Goal: Information Seeking & Learning: Learn about a topic

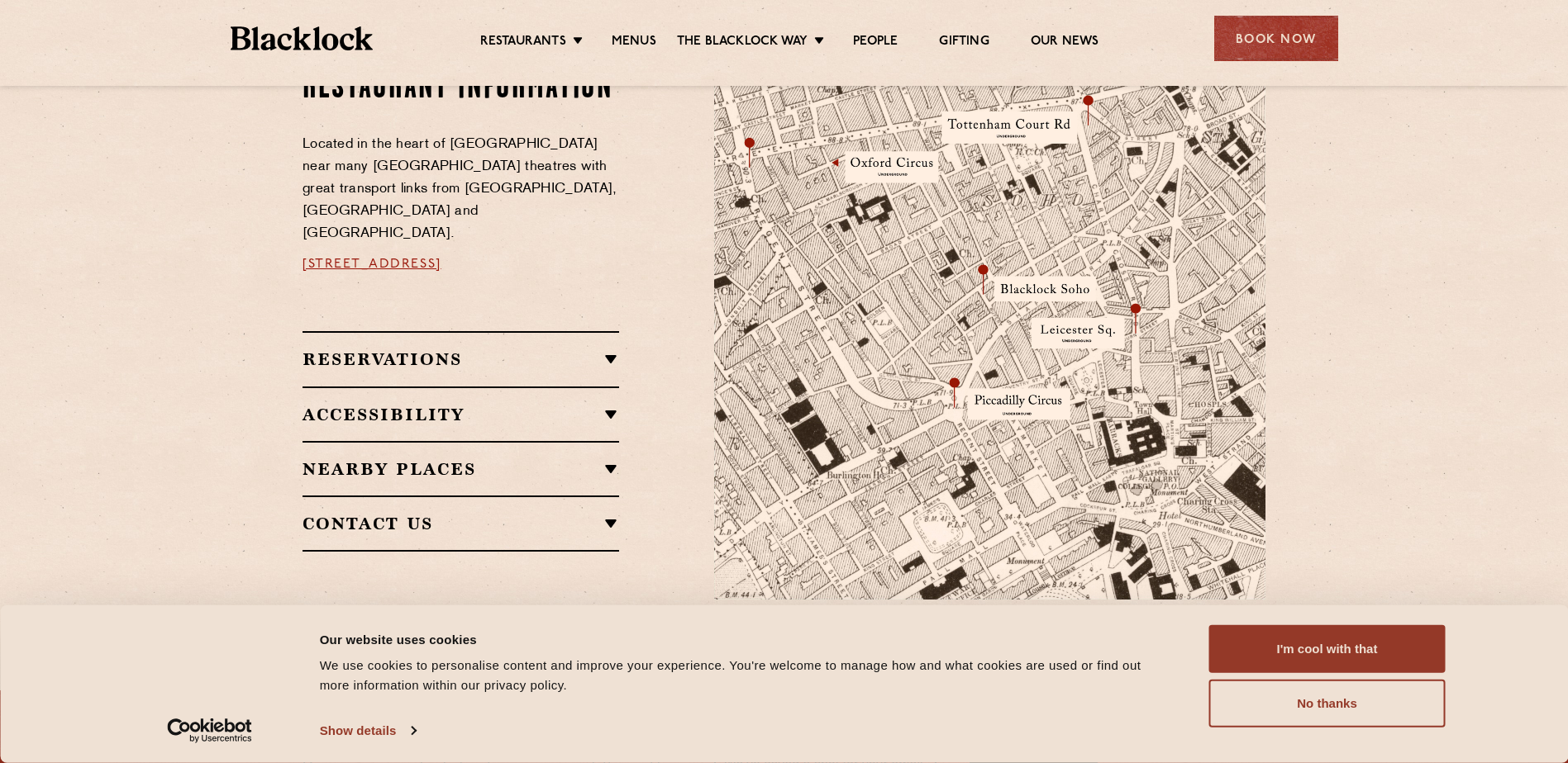
scroll to position [991, 0]
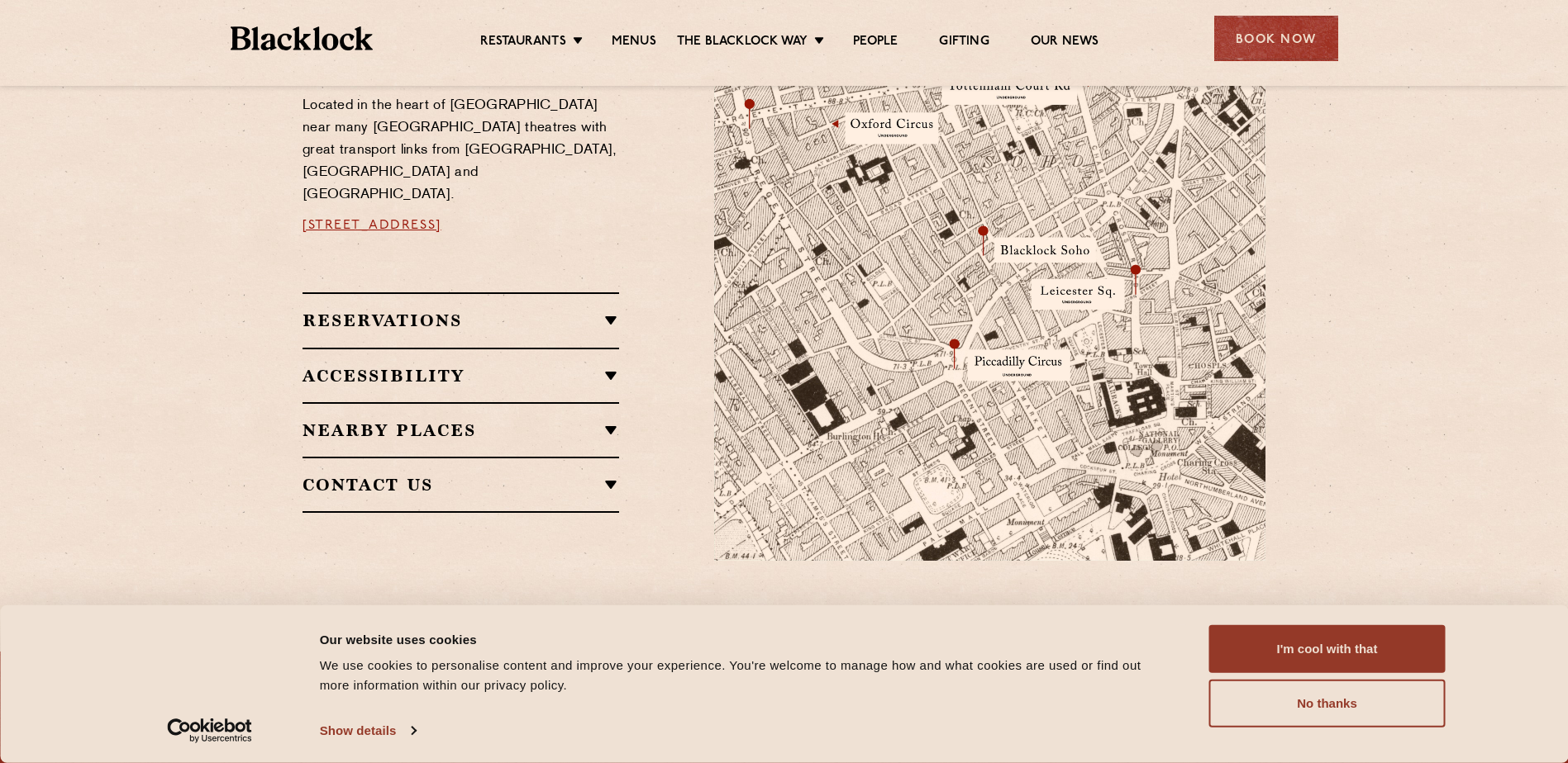
click at [613, 421] on h2 "Nearby Places" at bounding box center [460, 430] width 316 height 20
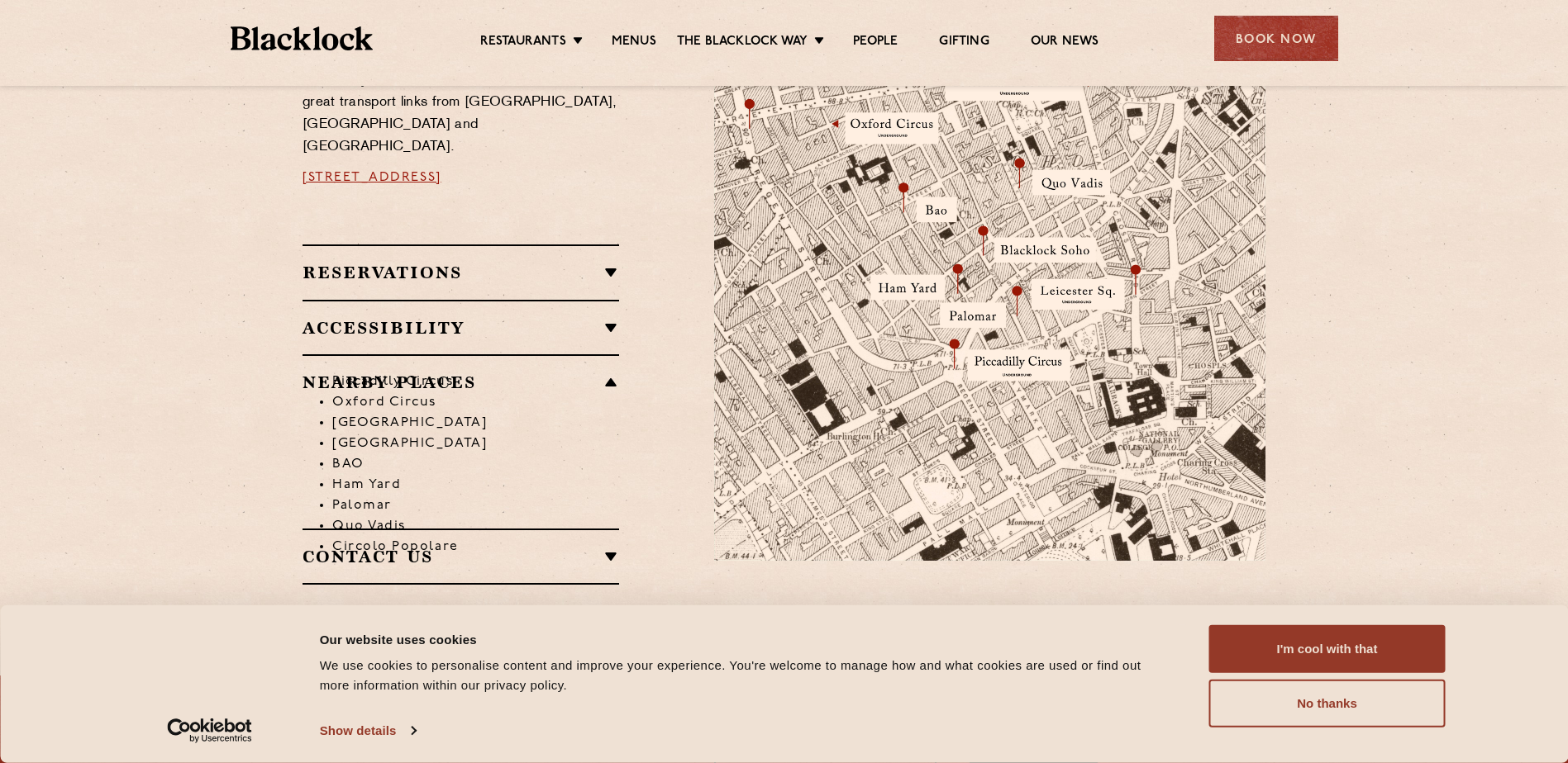
click at [598, 263] on h2 "Reservations" at bounding box center [460, 272] width 316 height 20
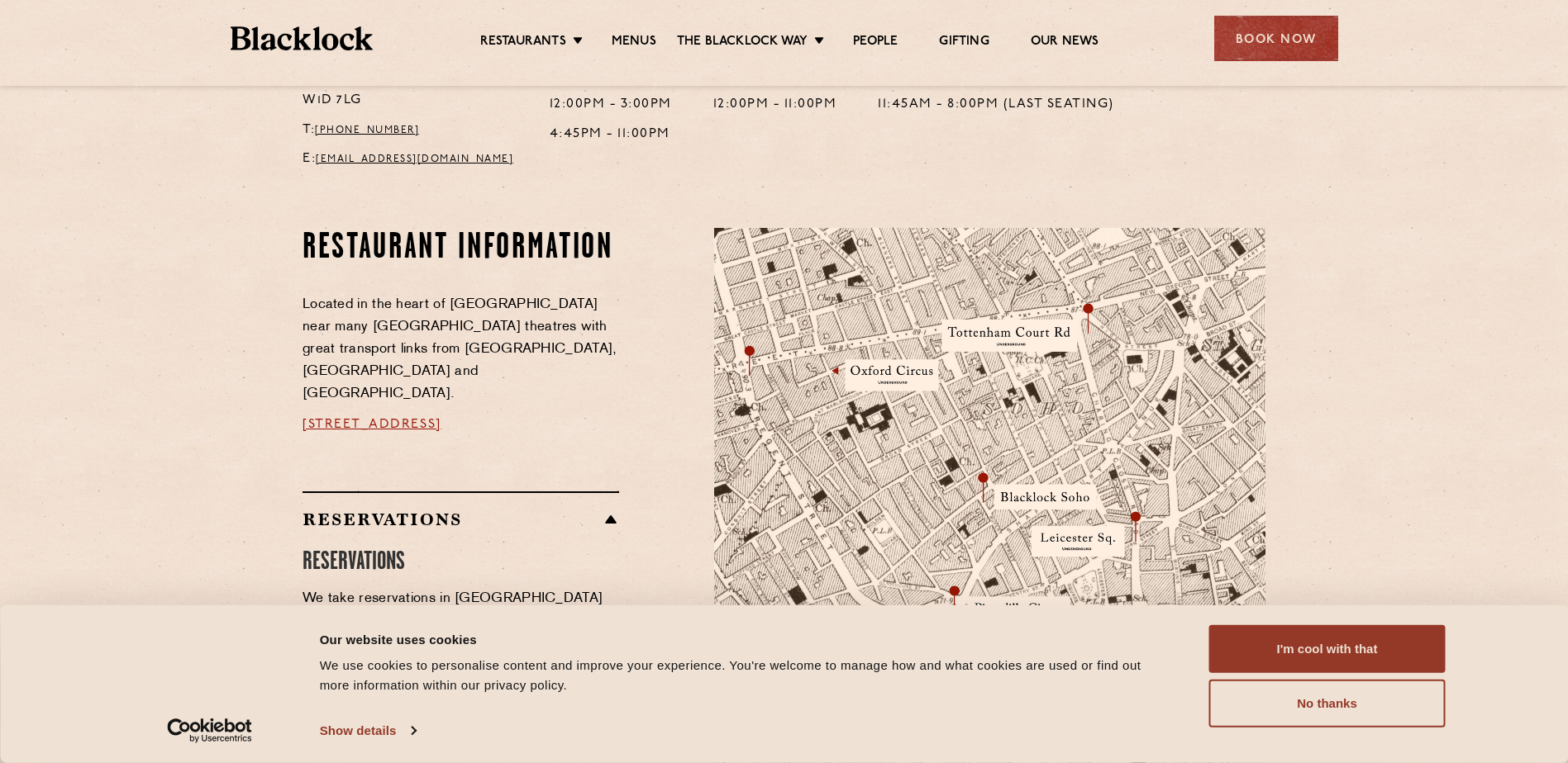
scroll to position [744, 0]
click at [636, 45] on link "Menus" at bounding box center [634, 42] width 45 height 18
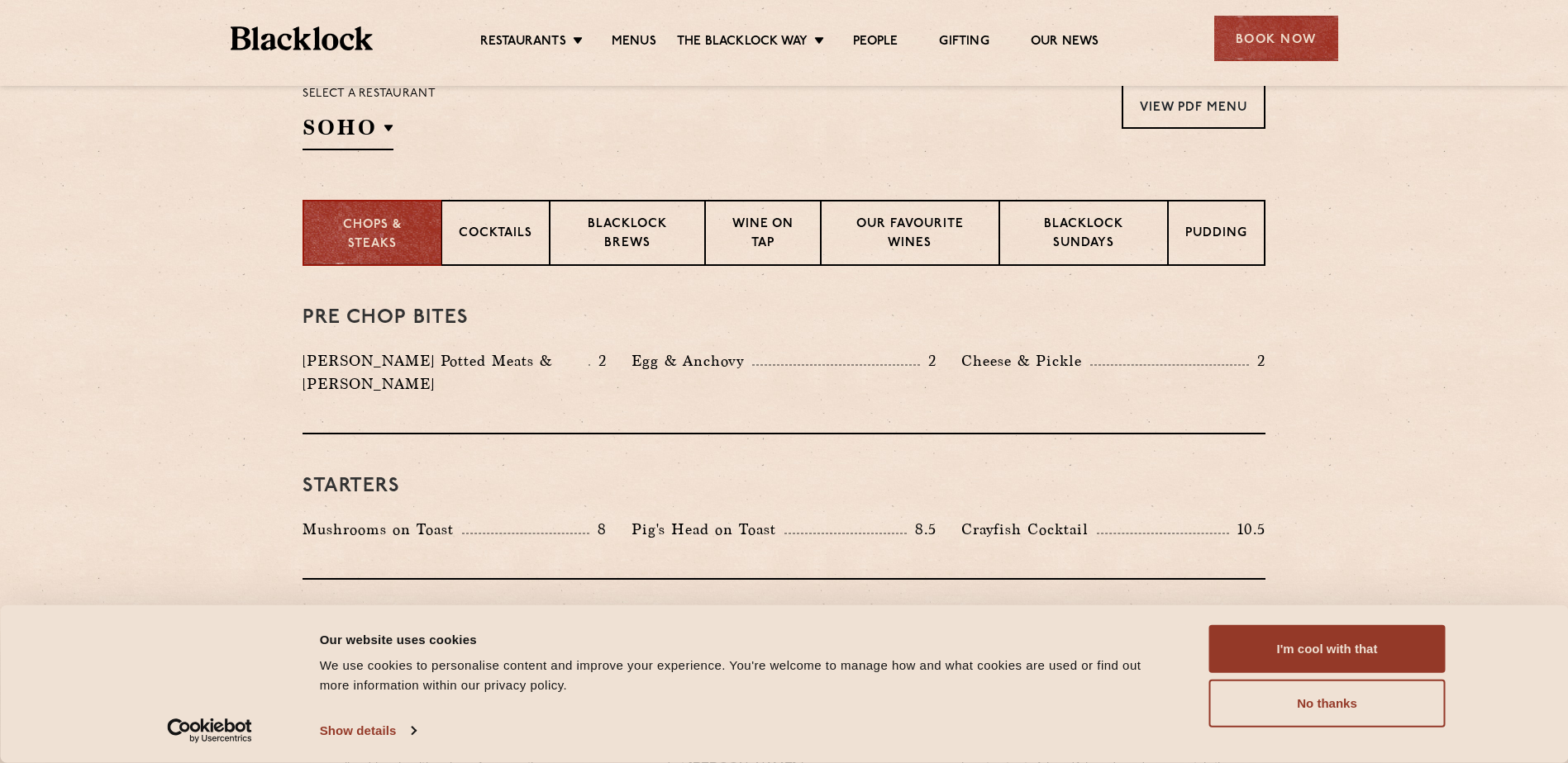
scroll to position [578, 0]
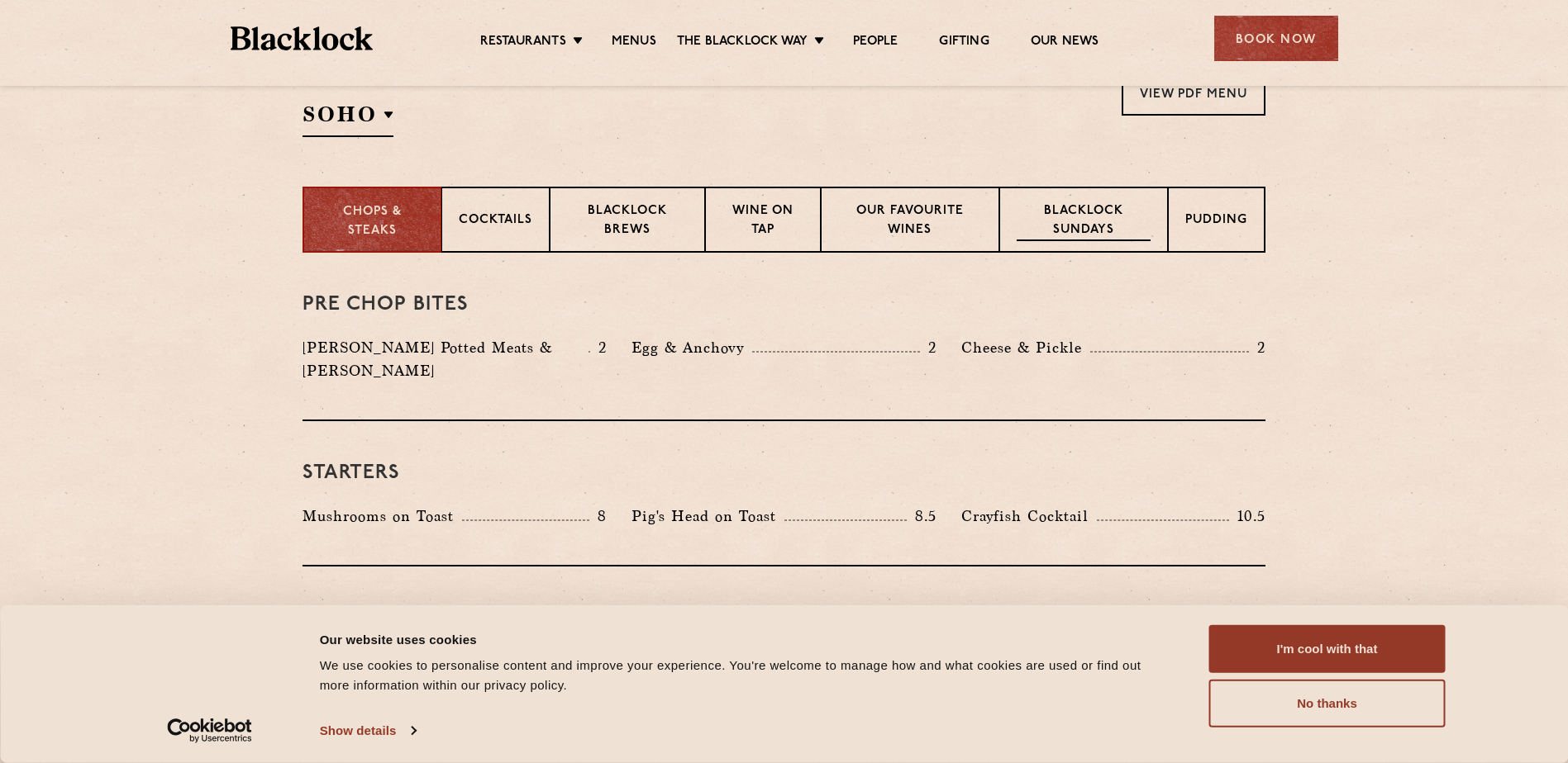
click at [1112, 224] on p "Blacklock Sundays" at bounding box center [1084, 221] width 134 height 39
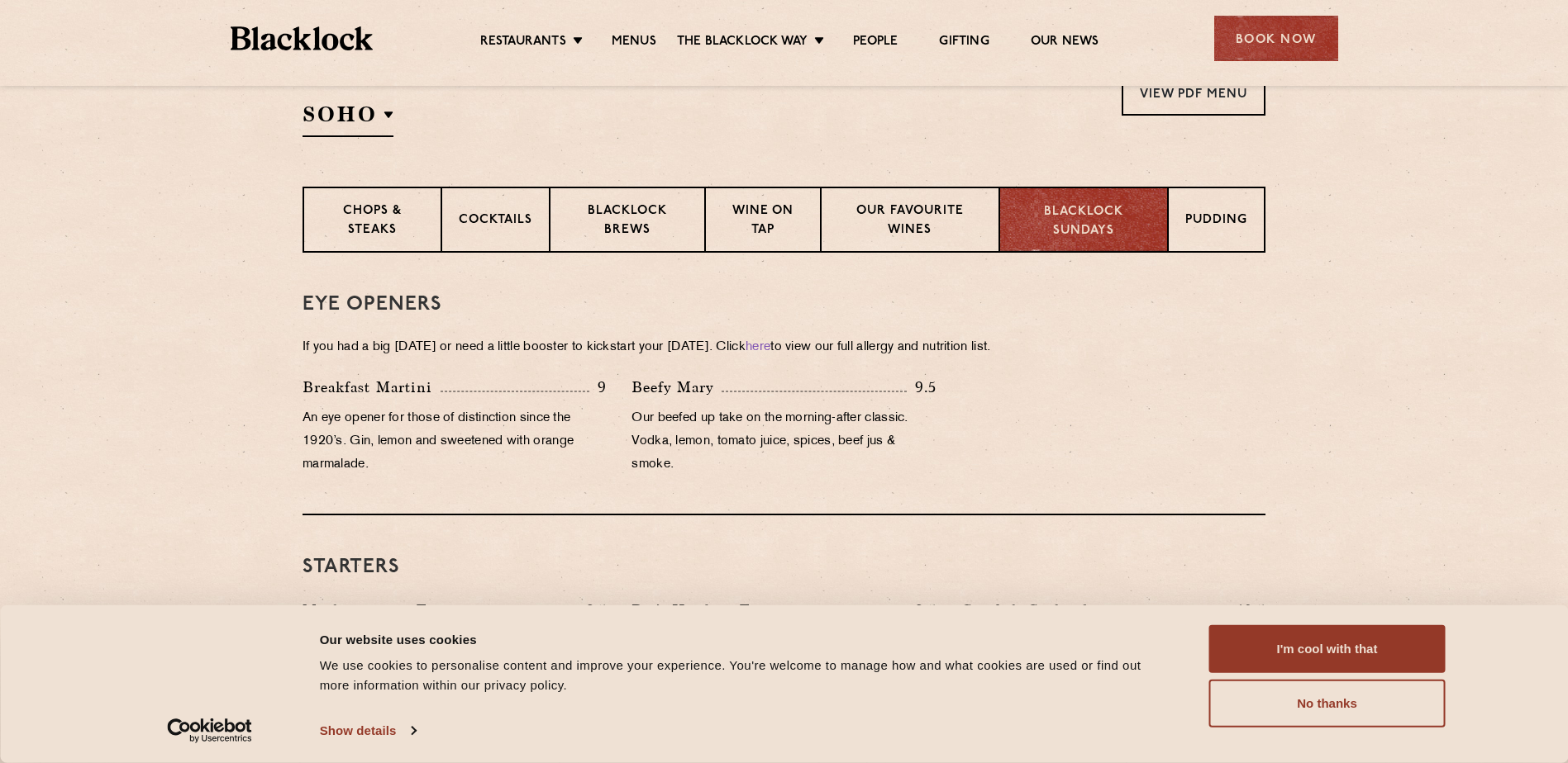
click at [1079, 222] on p "Blacklock Sundays" at bounding box center [1084, 221] width 134 height 37
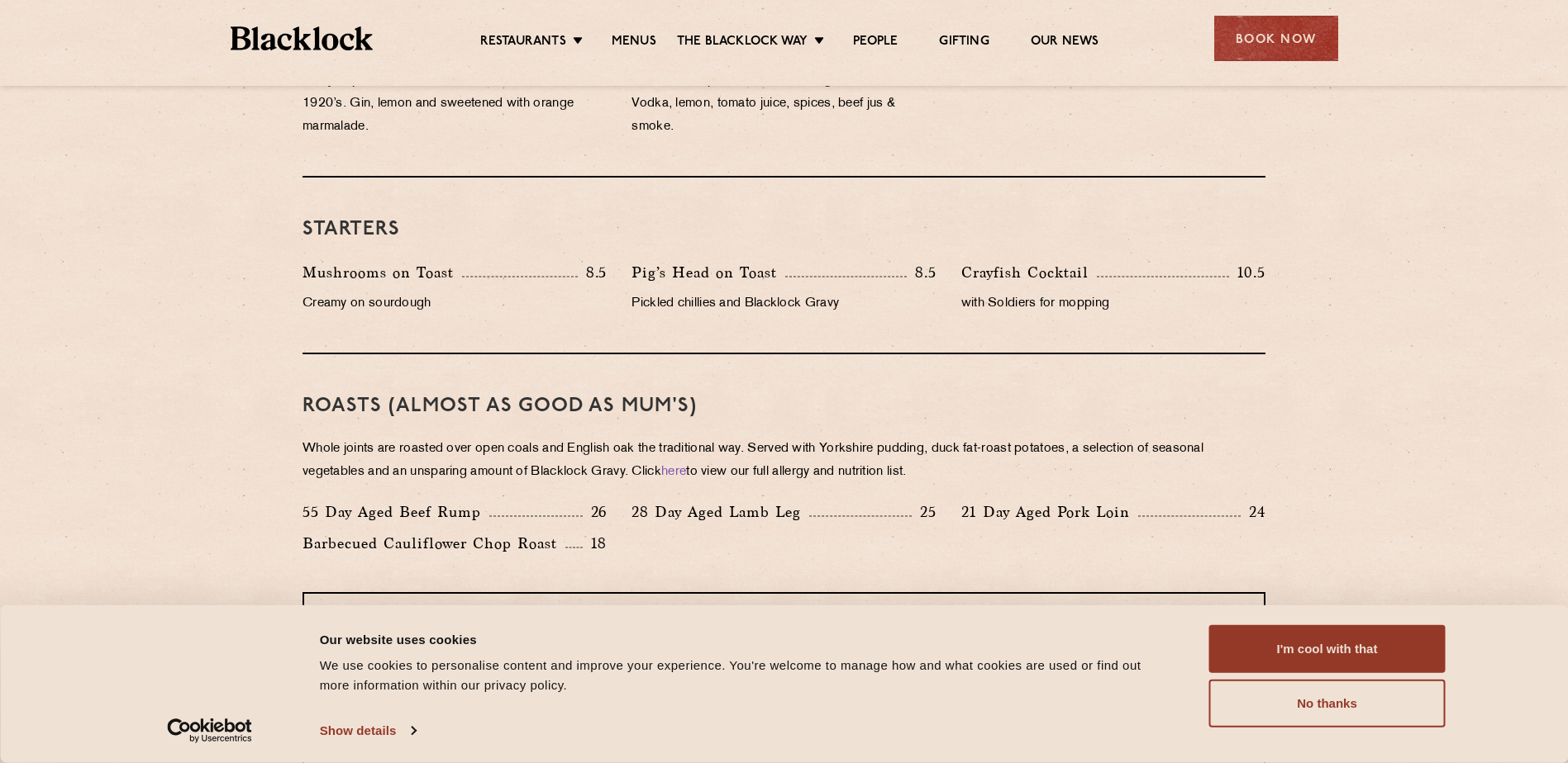
scroll to position [991, 0]
